Goal: Find specific page/section: Find specific page/section

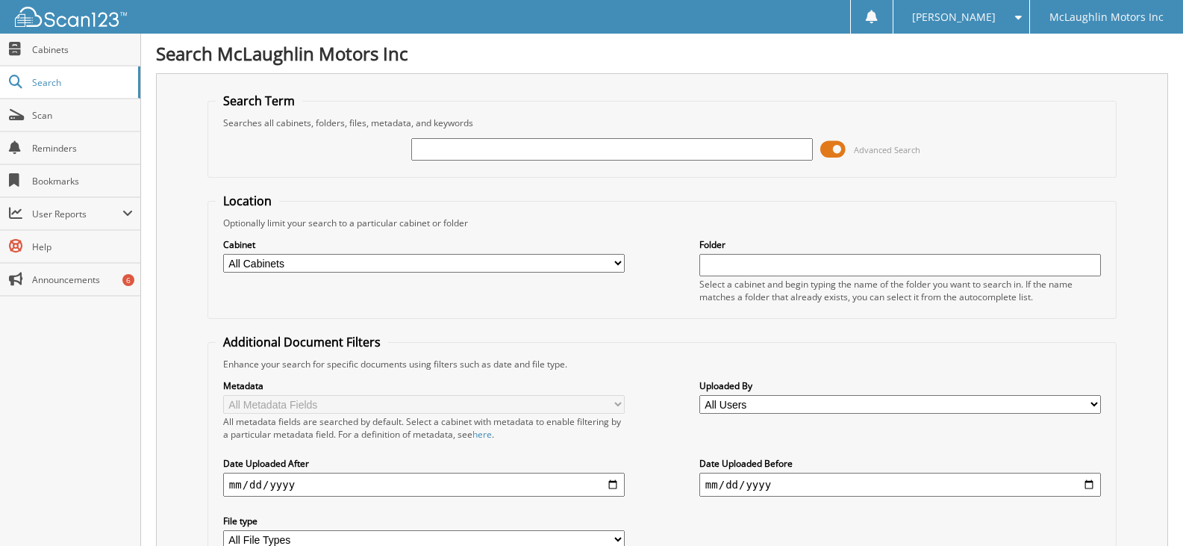
click at [486, 155] on input "text" at bounding box center [612, 149] width 402 height 22
type input "s3121105"
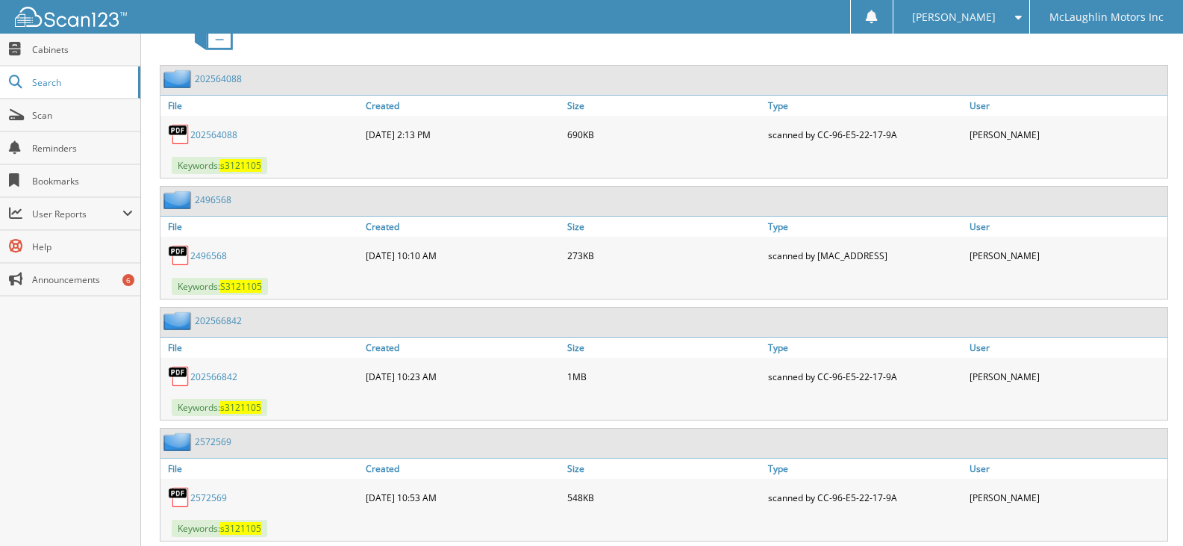
scroll to position [922, 0]
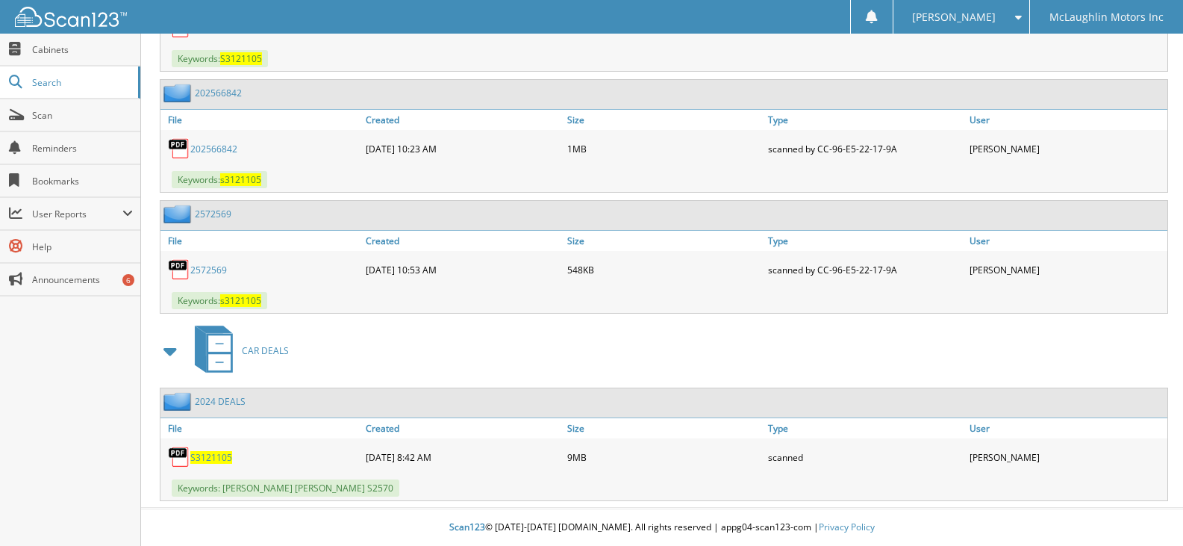
click at [213, 453] on span "S3121105" at bounding box center [211, 457] width 42 height 13
